Goal: Information Seeking & Learning: Learn about a topic

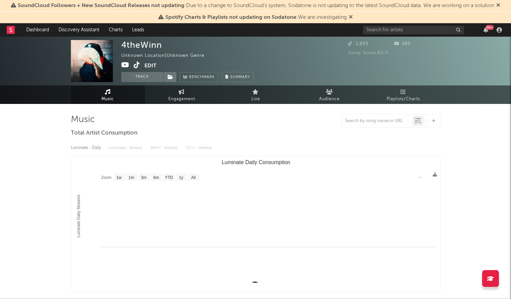
select select "1w"
click at [371, 29] on input "text" at bounding box center [413, 30] width 101 height 8
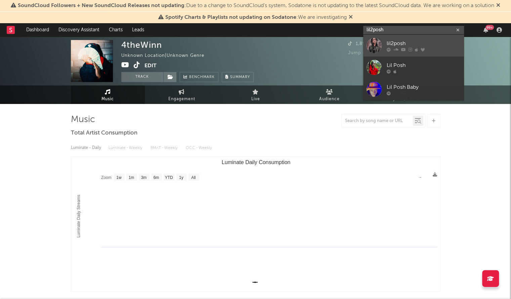
type input "lil2posh"
click at [376, 44] on div at bounding box center [374, 45] width 15 height 15
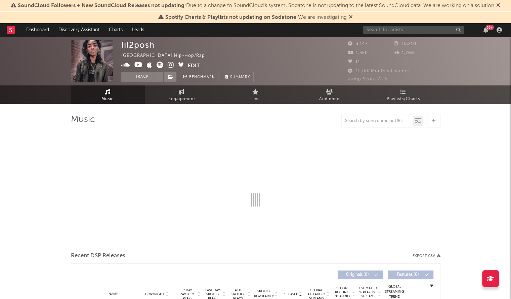
select select "6m"
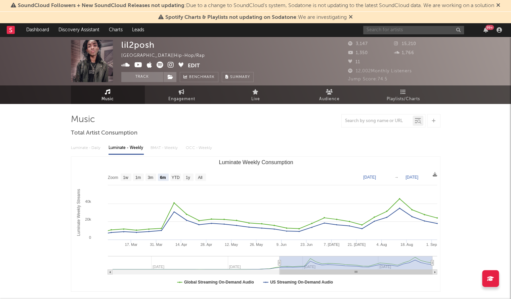
click at [368, 26] on input "text" at bounding box center [413, 30] width 101 height 8
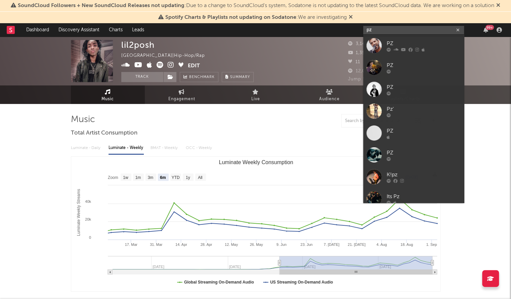
type input "pz"
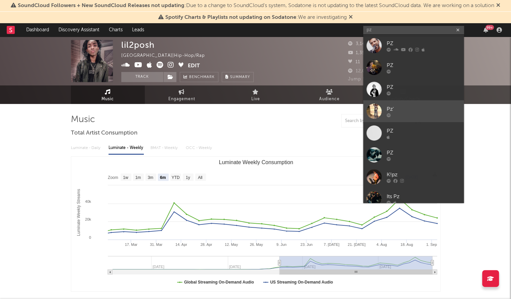
click at [378, 117] on div at bounding box center [374, 111] width 15 height 15
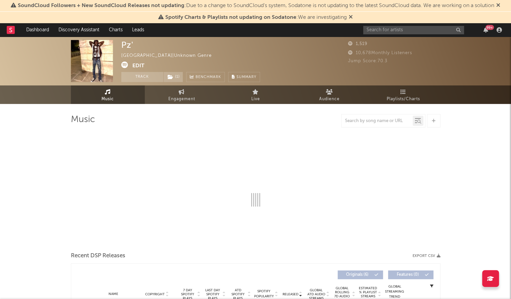
select select "1w"
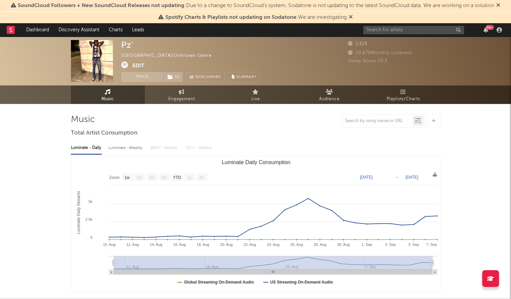
click at [407, 36] on div "99 +" at bounding box center [433, 29] width 141 height 13
click at [396, 33] on input "text" at bounding box center [413, 30] width 101 height 8
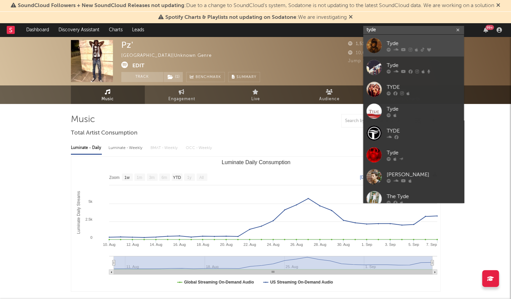
type input "tyde"
click at [405, 45] on div "Tyde" at bounding box center [424, 43] width 74 height 8
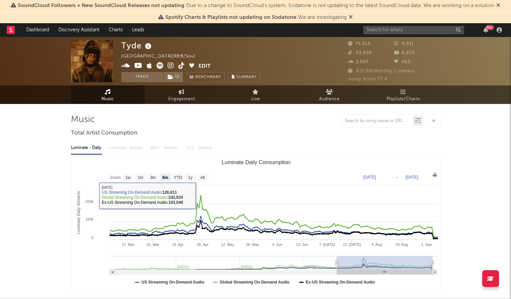
click at [203, 170] on rect "Luminate Daily Consumption" at bounding box center [255, 224] width 369 height 134
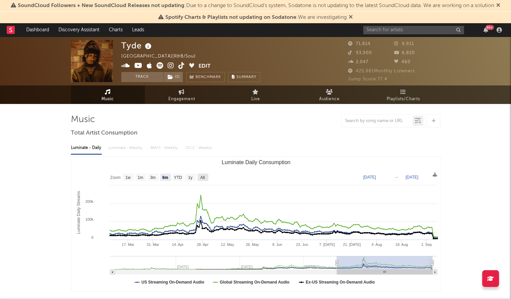
click at [202, 175] on text "All" at bounding box center [202, 177] width 4 height 5
select select "All"
type input "[DATE]"
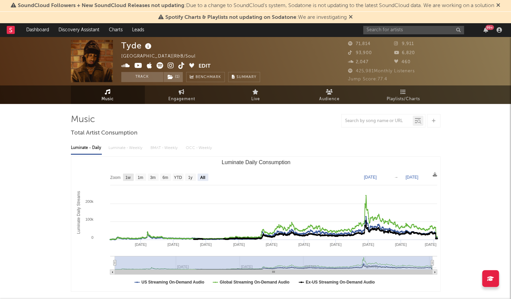
click at [125, 175] on text "1w" at bounding box center [127, 177] width 5 height 5
select select "1w"
type input "[DATE]"
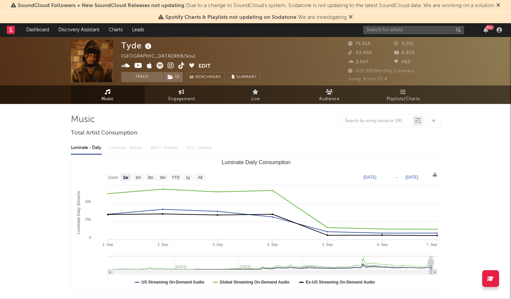
click at [144, 178] on rect "Luminate Daily Consumption" at bounding box center [255, 224] width 369 height 134
click at [141, 177] on rect "Luminate Daily Consumption" at bounding box center [138, 176] width 11 height 7
select select "1m"
type input "[DATE]"
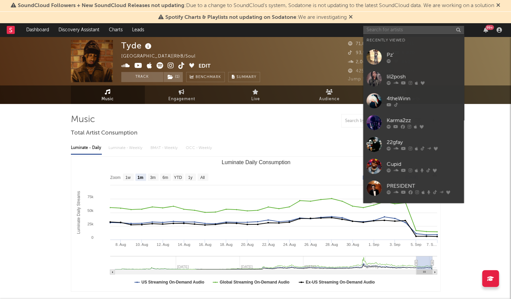
click at [381, 34] on input "text" at bounding box center [413, 30] width 101 height 8
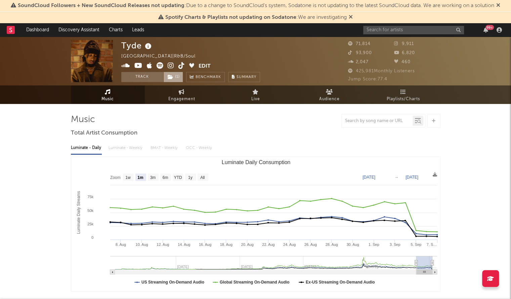
click at [175, 72] on span "( 1 )" at bounding box center [173, 77] width 20 height 10
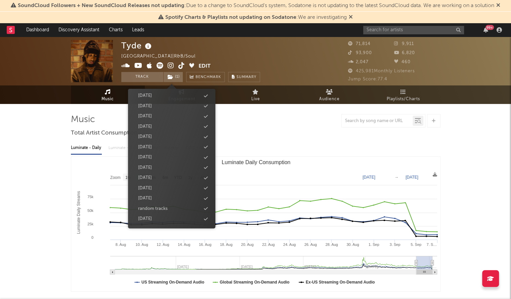
scroll to position [13, 0]
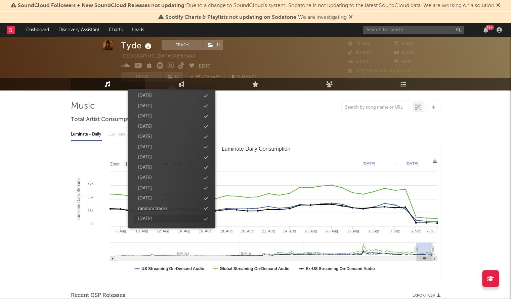
click at [206, 217] on icon at bounding box center [206, 219] width 4 height 4
click at [207, 109] on icon at bounding box center [206, 109] width 4 height 4
click at [205, 179] on icon at bounding box center [206, 180] width 4 height 4
click at [421, 35] on div "99 +" at bounding box center [433, 29] width 141 height 13
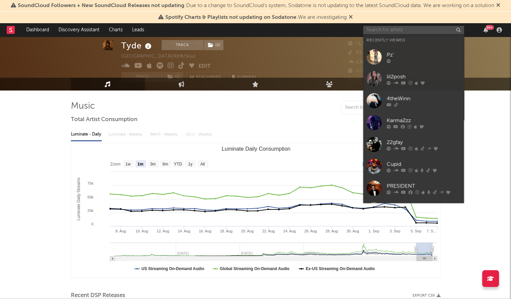
click at [411, 30] on input "text" at bounding box center [413, 30] width 101 height 8
paste input "[PERSON_NAME]"
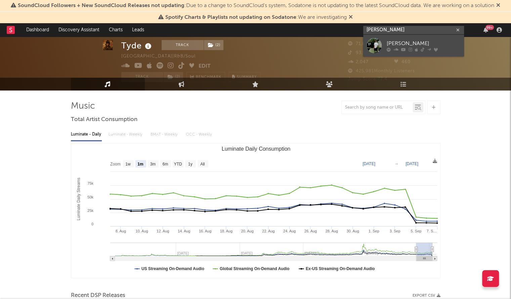
type input "[PERSON_NAME]"
click at [395, 43] on div "[PERSON_NAME]" at bounding box center [424, 43] width 74 height 8
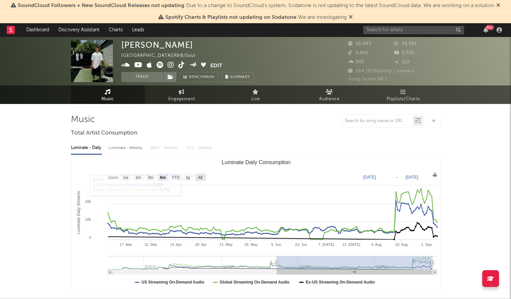
click at [200, 178] on text "All" at bounding box center [200, 177] width 4 height 5
select select "All"
type input "[DATE]"
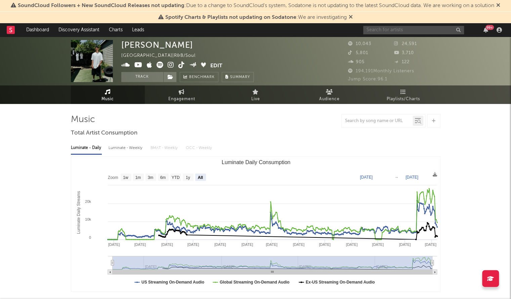
click at [381, 28] on input "text" at bounding box center [413, 30] width 101 height 8
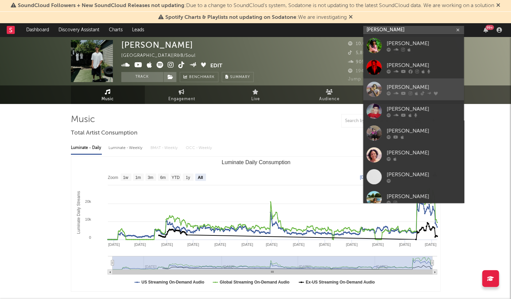
type input "[PERSON_NAME]"
click at [415, 84] on div "[PERSON_NAME]" at bounding box center [424, 87] width 74 height 8
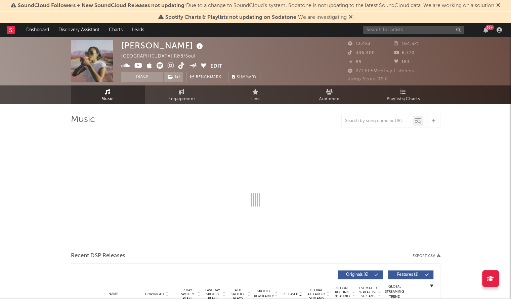
select select "6m"
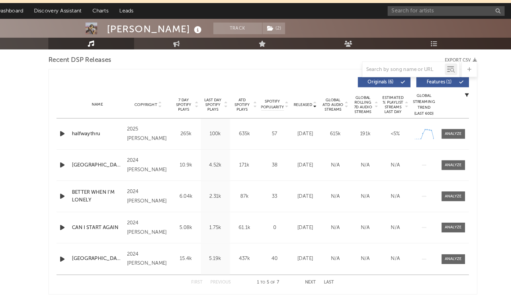
scroll to position [236, 0]
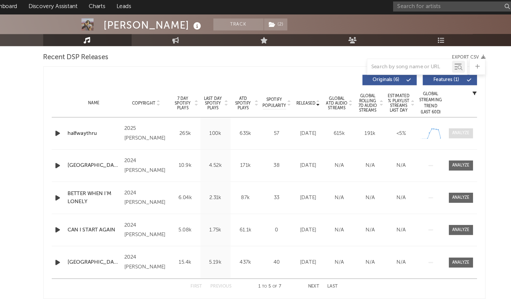
click at [418, 135] on div at bounding box center [420, 135] width 14 height 5
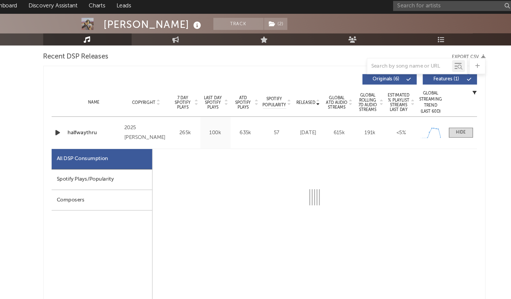
select select "1w"
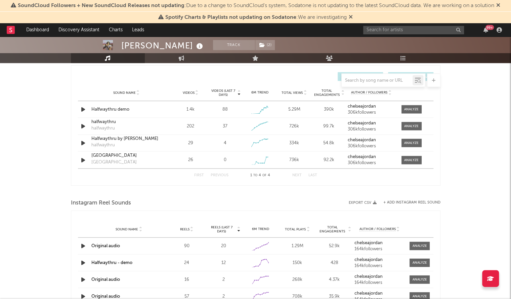
scroll to position [790, 0]
click at [383, 33] on input "text" at bounding box center [413, 30] width 101 height 8
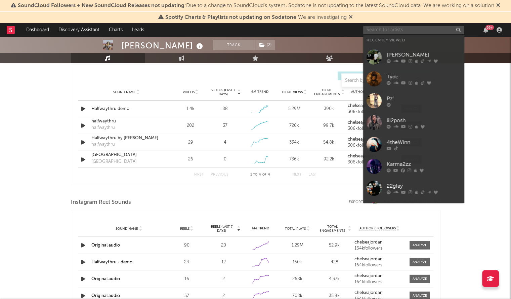
paste input "3o$ama"
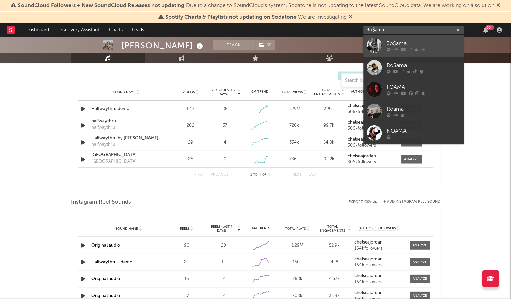
type input "3o$ama"
click at [400, 45] on div "3o$ama" at bounding box center [424, 43] width 74 height 8
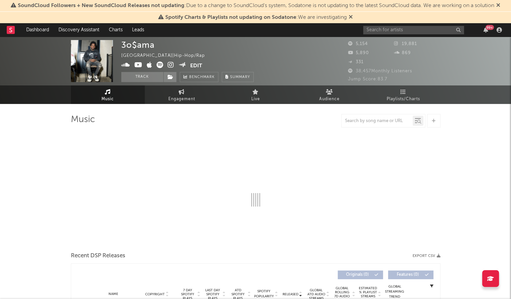
select select "6m"
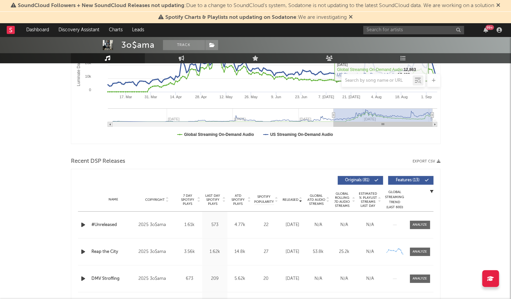
scroll to position [178, 0]
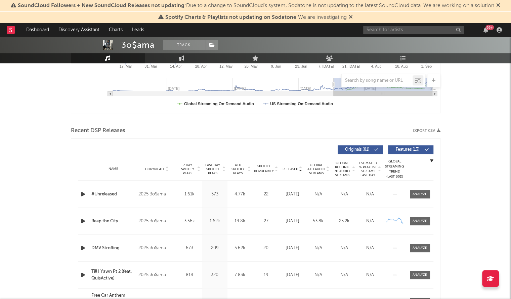
click at [292, 169] on span "Released" at bounding box center [291, 169] width 16 height 4
click at [418, 29] on input "text" at bounding box center [413, 30] width 101 height 8
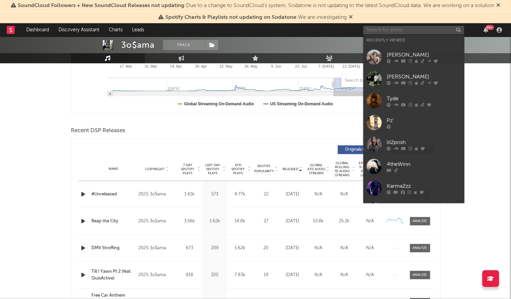
paste input "ChanceM8ney"
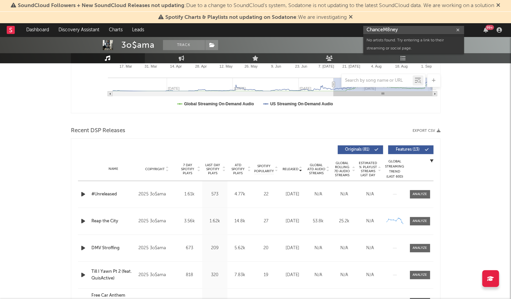
click at [403, 32] on input "ChanceM8ney" at bounding box center [413, 30] width 101 height 8
paste input "text"
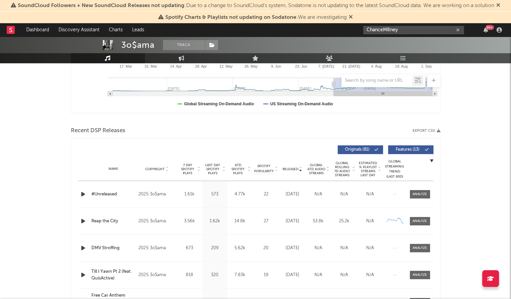
type input "ChanceM8ney"
